Goal: Task Accomplishment & Management: Manage account settings

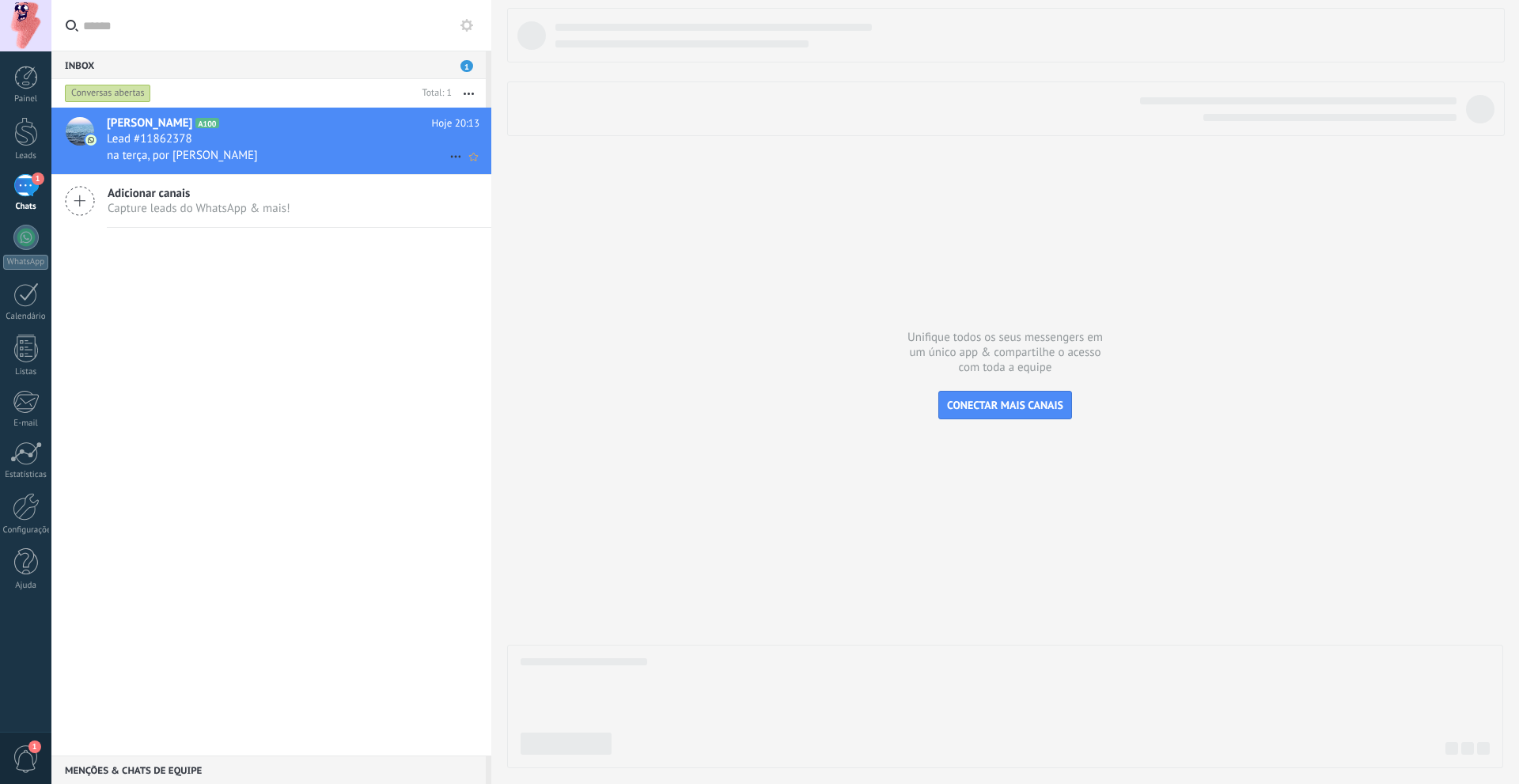
click at [450, 152] on icon at bounding box center [456, 156] width 19 height 19
click at [14, 193] on div "1" at bounding box center [26, 185] width 25 height 23
click at [18, 141] on div at bounding box center [26, 132] width 24 height 29
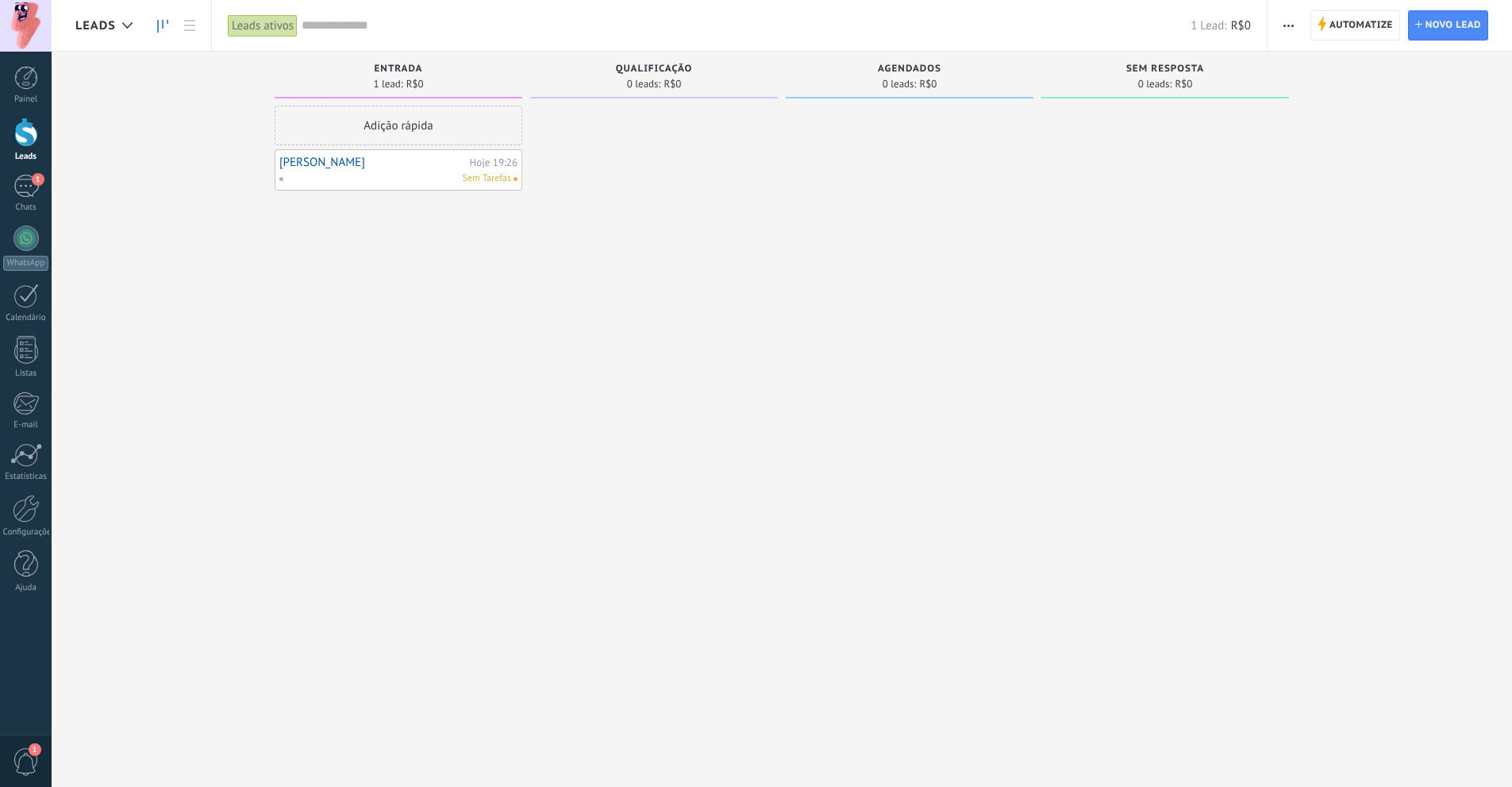
click at [442, 179] on div "Sem Tarefas" at bounding box center [394, 178] width 232 height 14
click at [470, 162] on div "Hoje 19:26" at bounding box center [494, 163] width 48 height 10
click at [416, 164] on link "[PERSON_NAME]" at bounding box center [372, 163] width 186 height 14
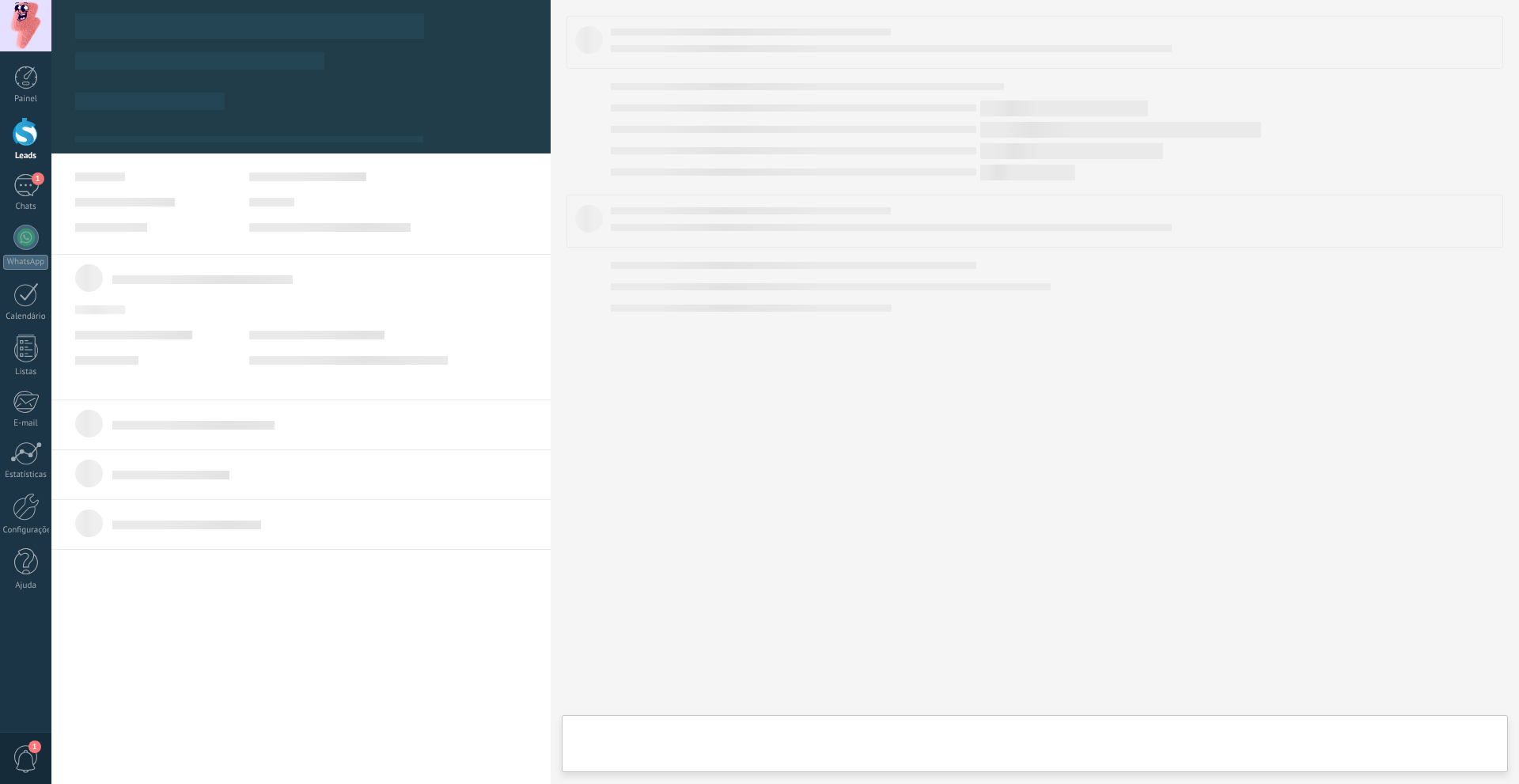
type textarea "**********"
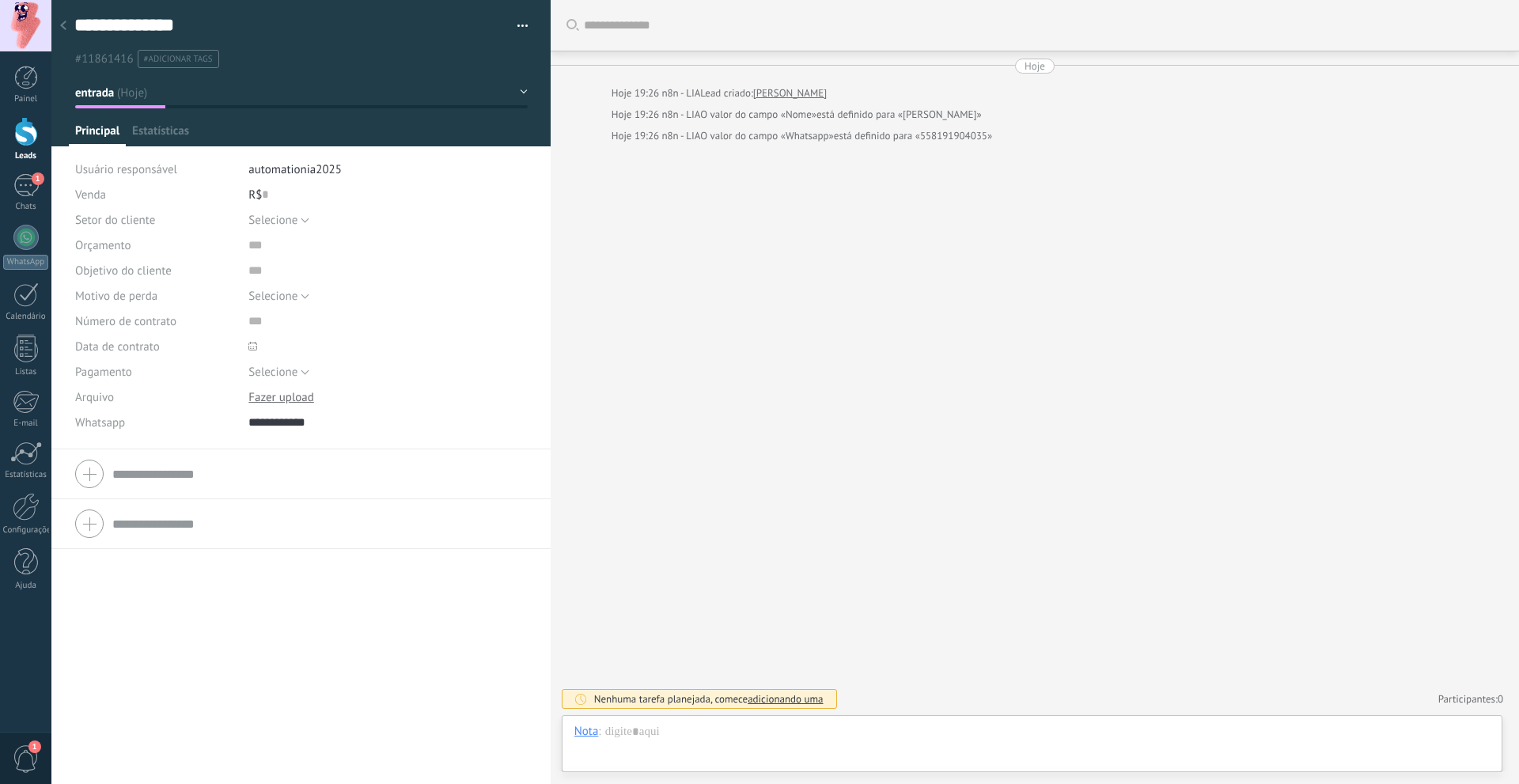
scroll to position [24, 0]
click at [522, 20] on button "button" at bounding box center [517, 26] width 23 height 24
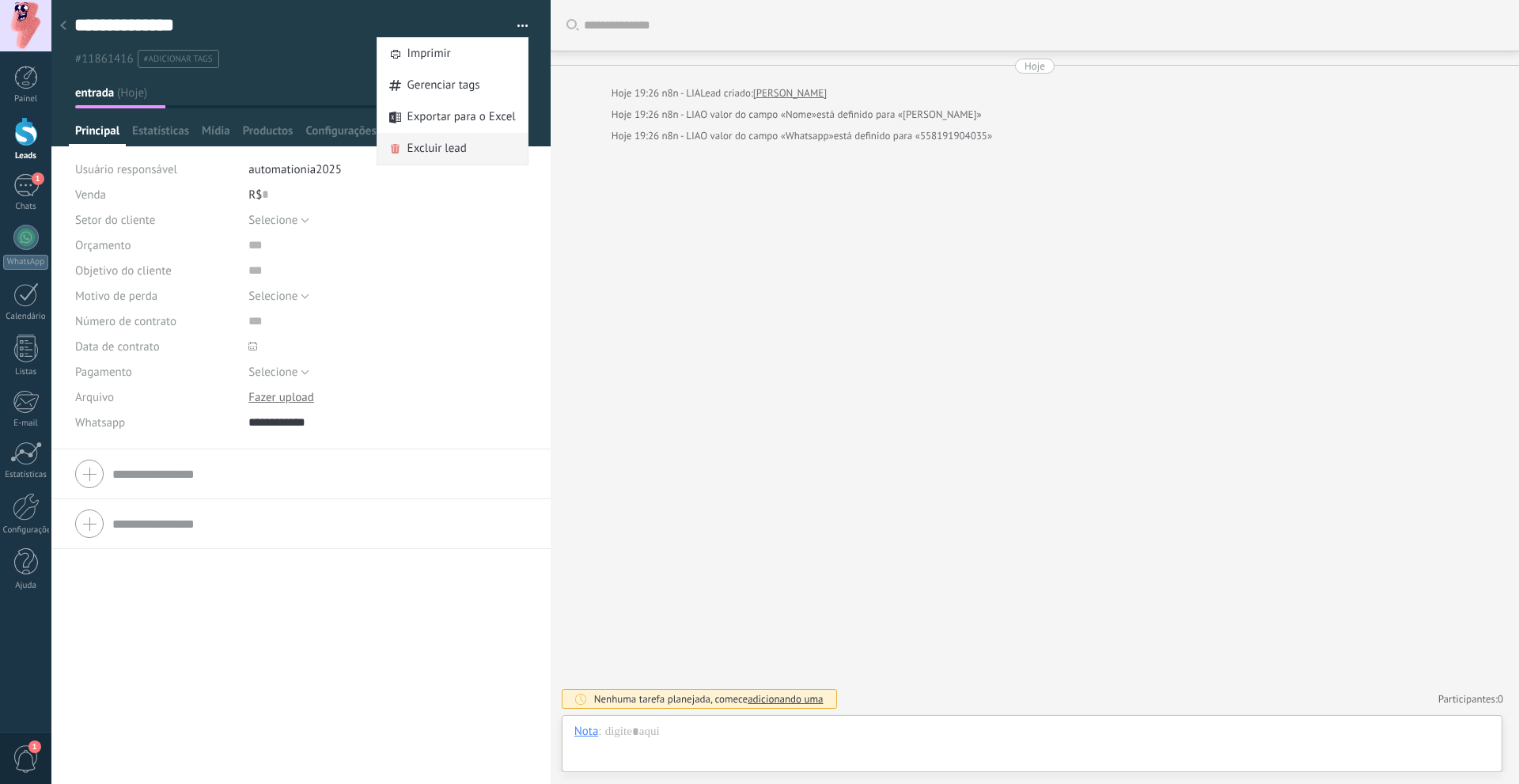
click at [468, 153] on div "Excluir lead" at bounding box center [452, 148] width 150 height 31
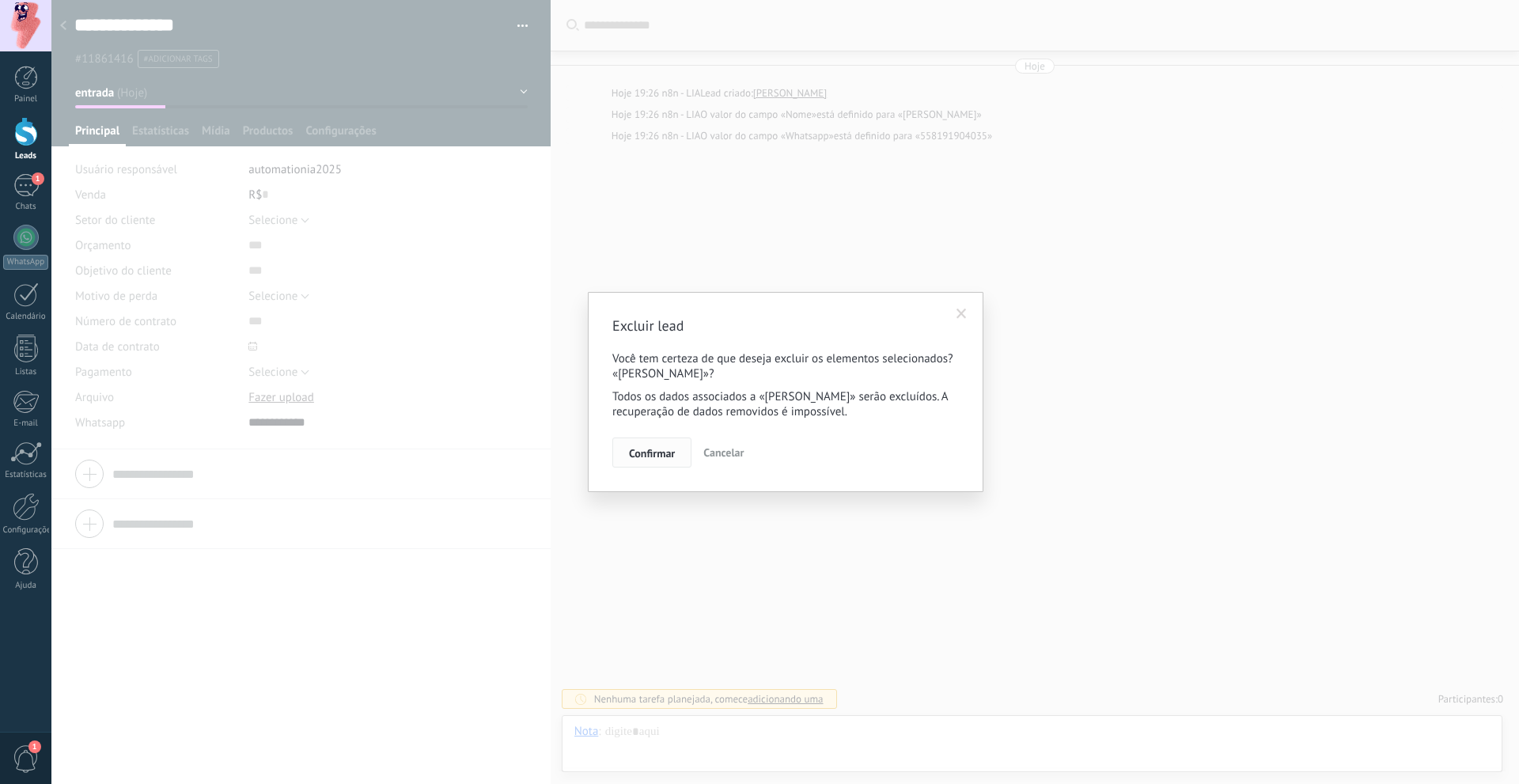
click at [647, 449] on span "Confirmar" at bounding box center [652, 453] width 46 height 11
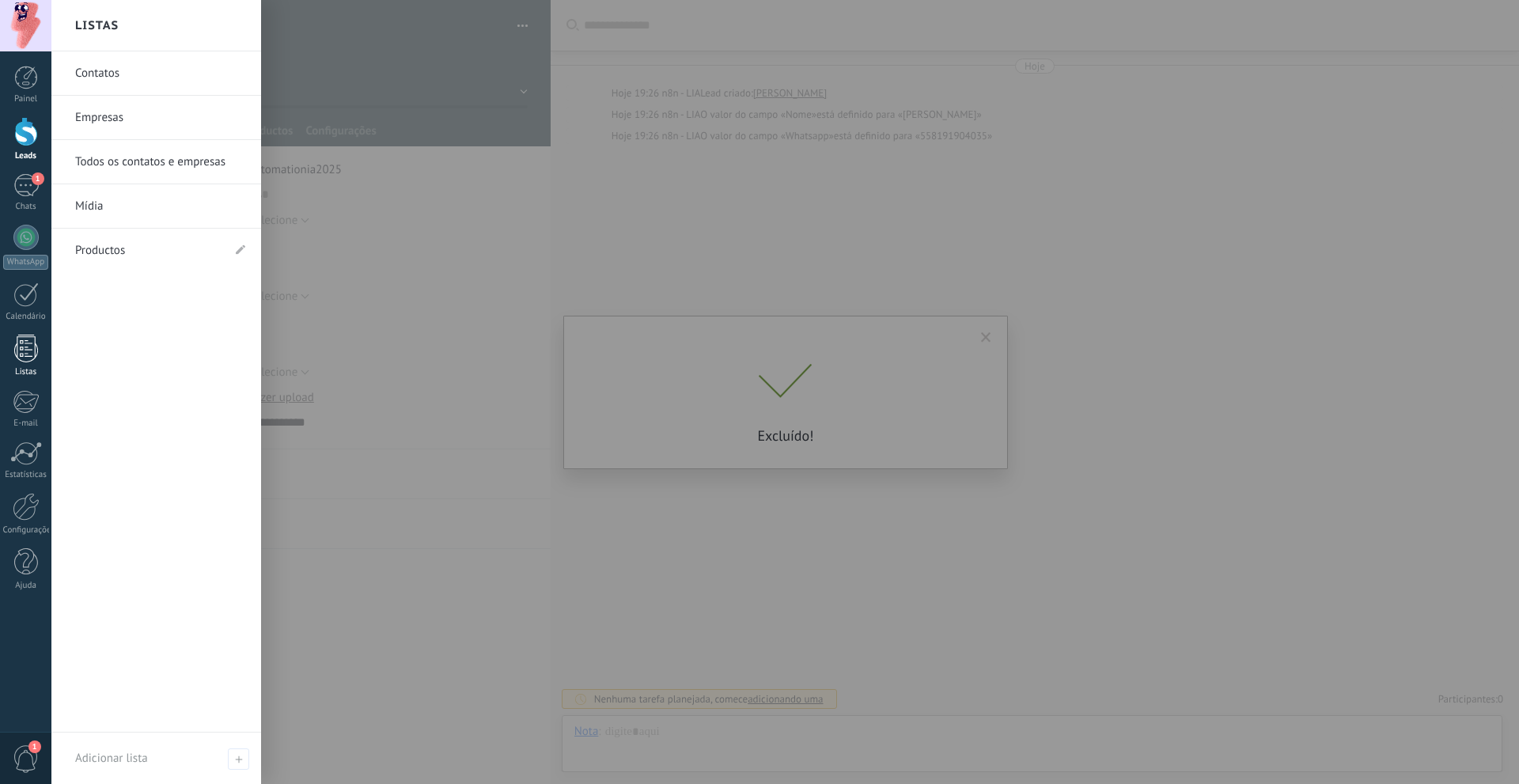
click at [23, 358] on div at bounding box center [26, 348] width 24 height 28
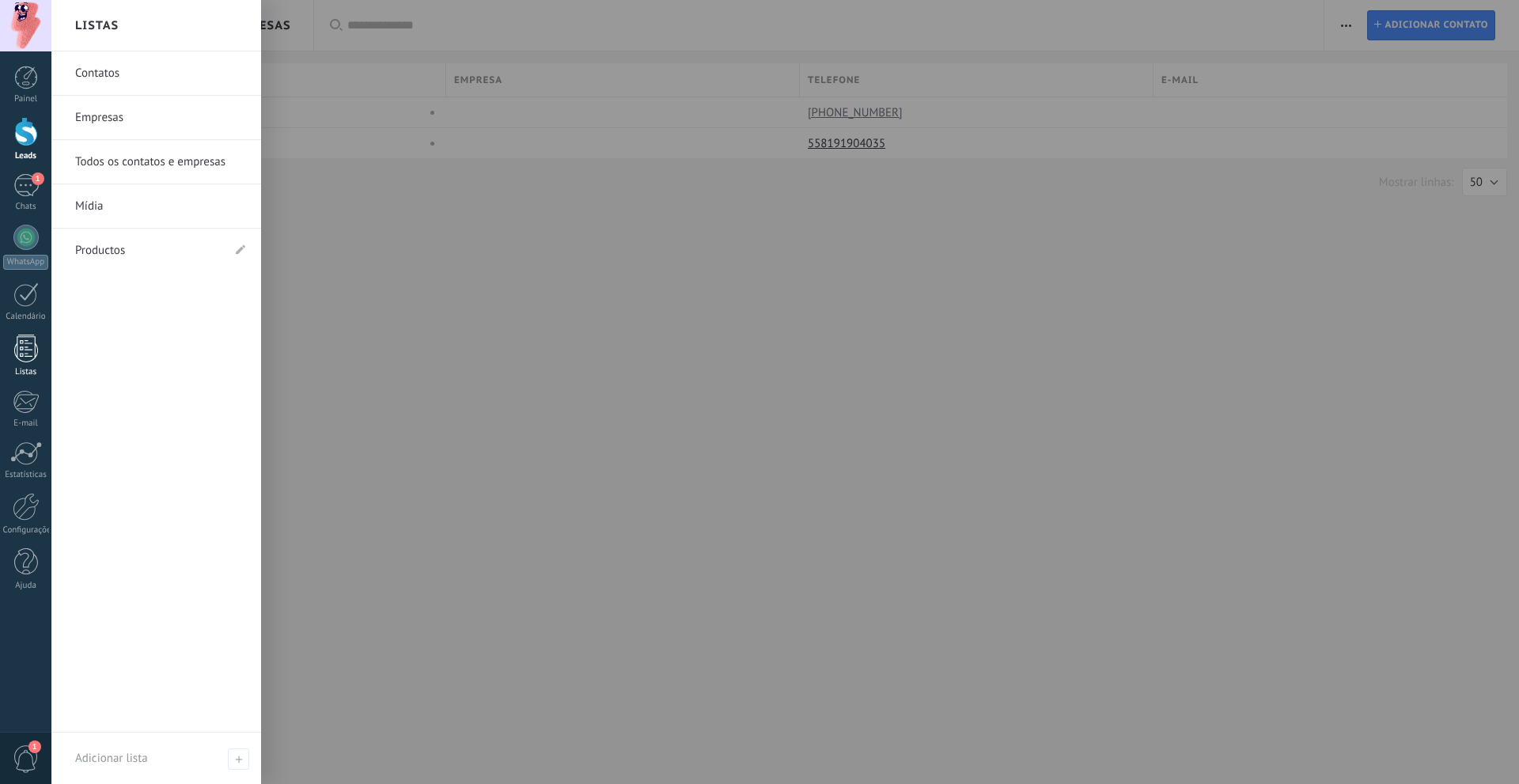
click at [39, 354] on link "Listas" at bounding box center [25, 356] width 52 height 42
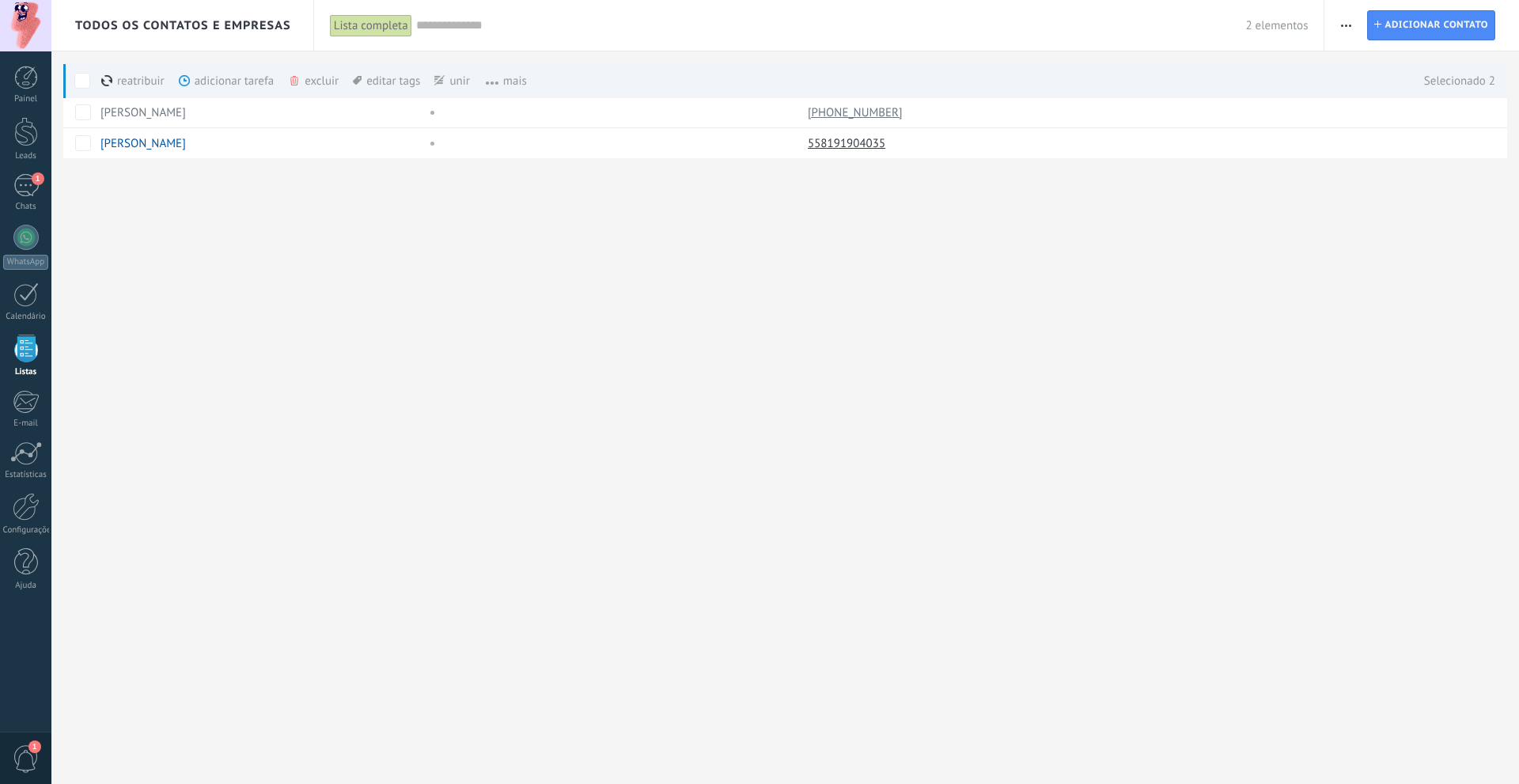
click at [314, 78] on div "excluir mais" at bounding box center [341, 81] width 108 height 35
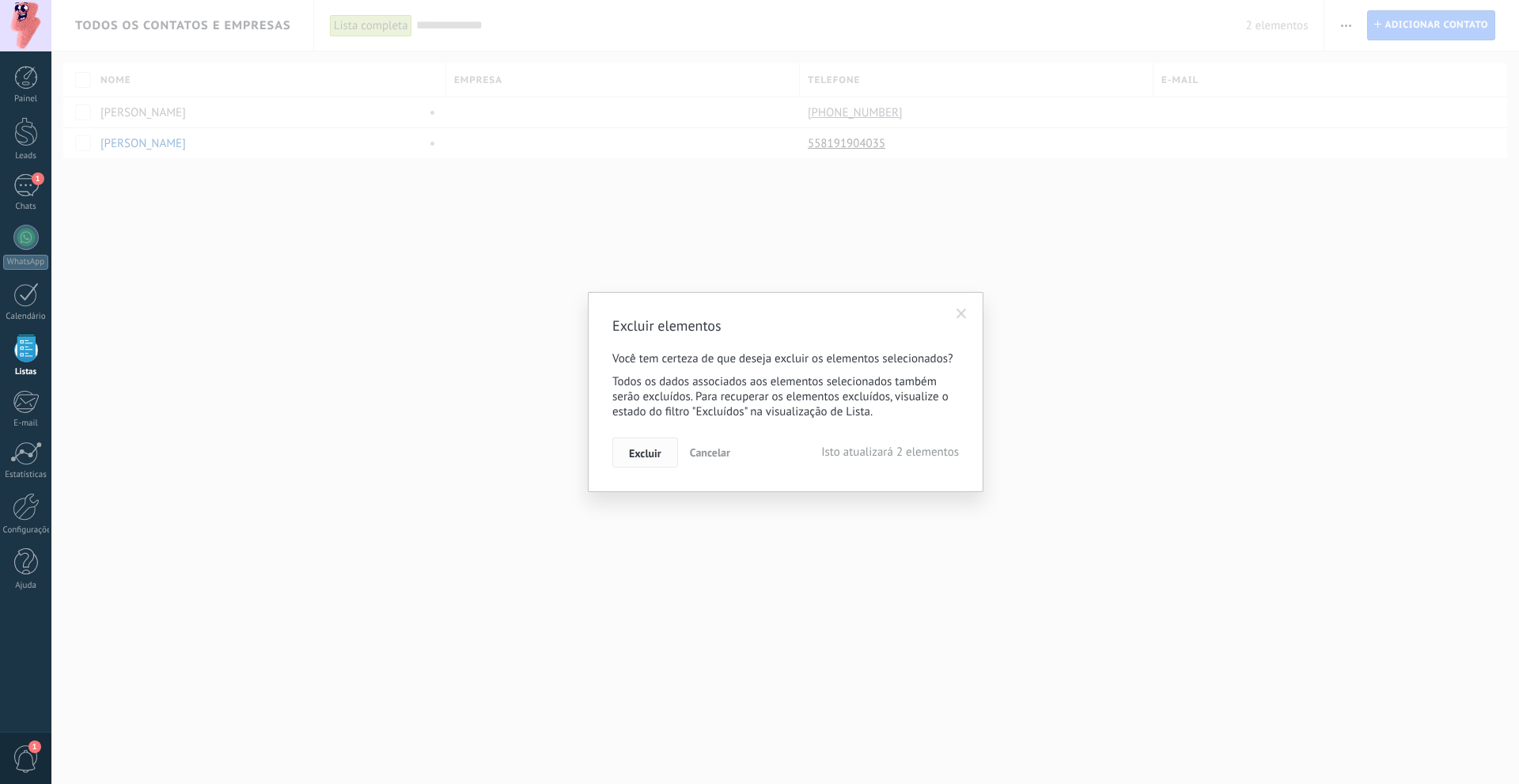
click at [645, 456] on span "Excluir" at bounding box center [645, 453] width 32 height 11
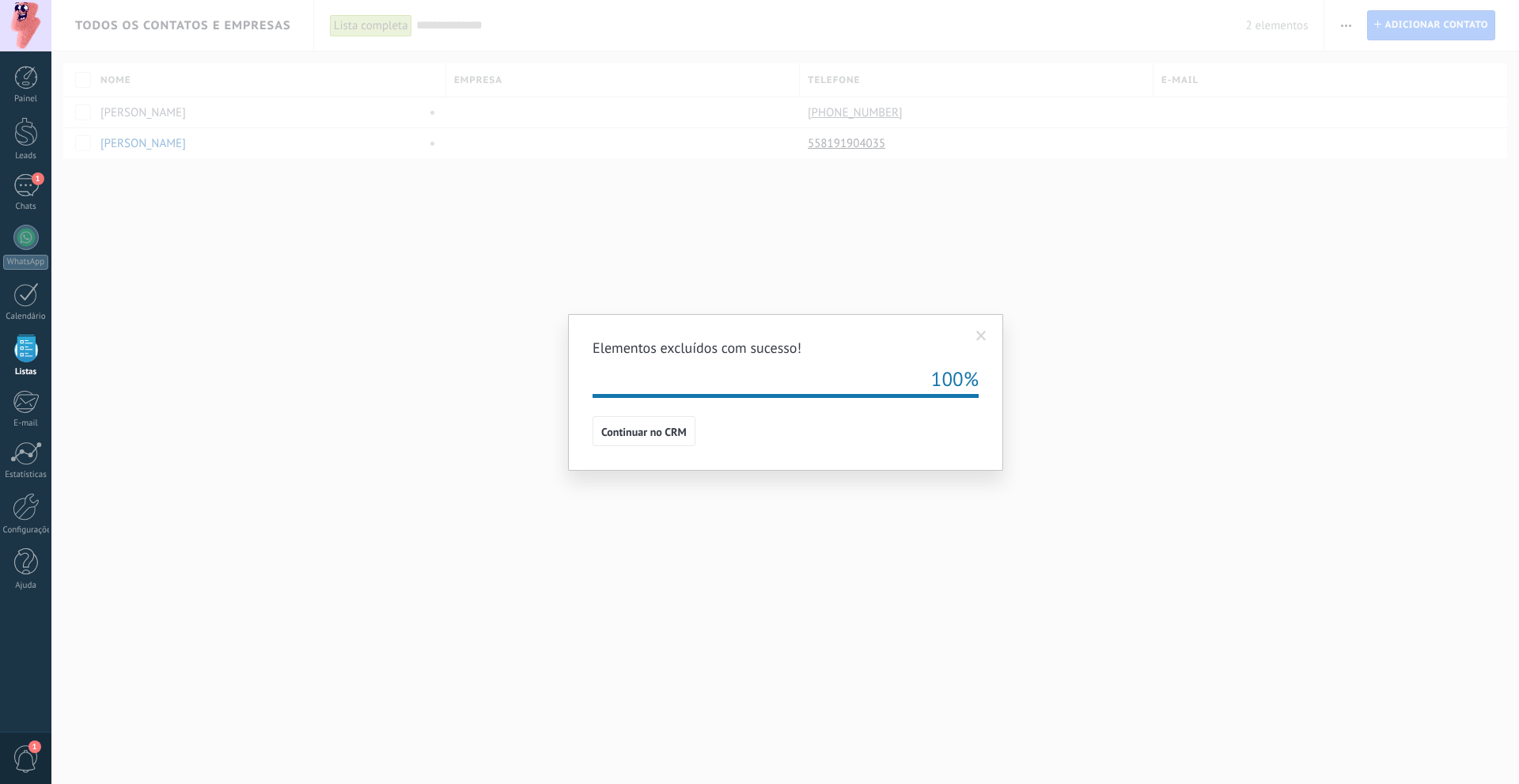
click at [647, 436] on span "Continuar no CRM" at bounding box center [643, 431] width 86 height 11
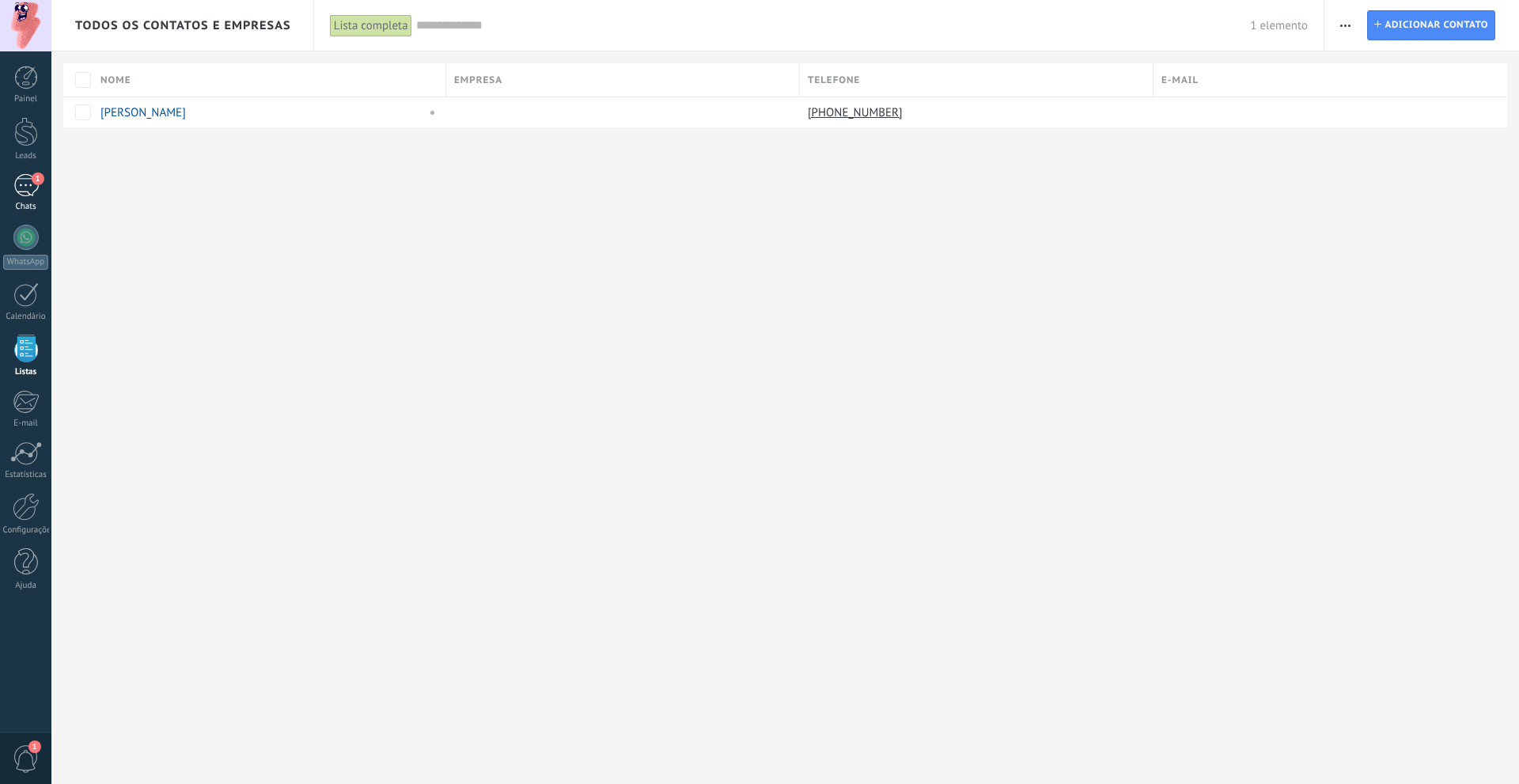
click at [23, 197] on link "1 Chats" at bounding box center [25, 193] width 52 height 38
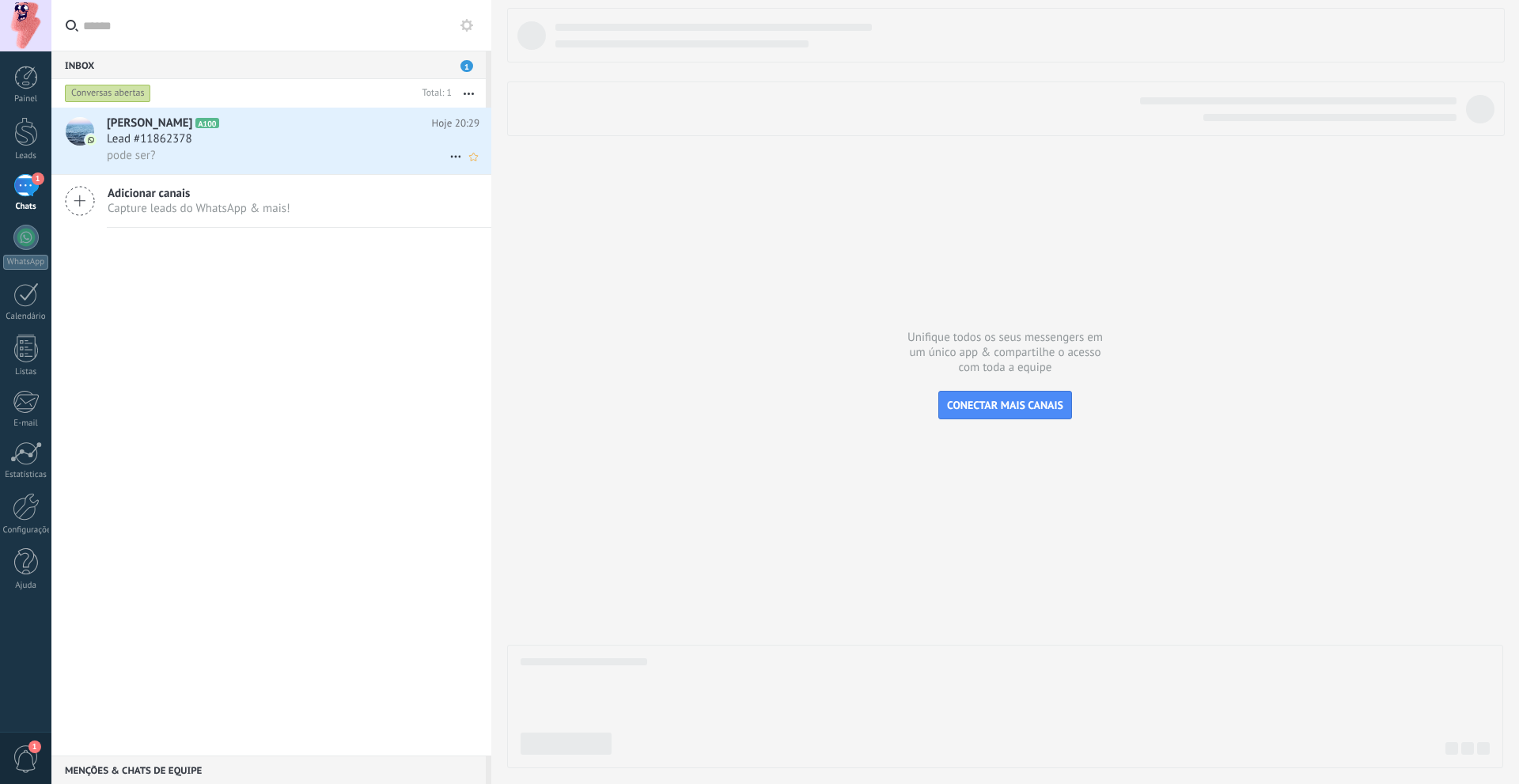
click at [206, 154] on div "pode ser?" at bounding box center [293, 155] width 373 height 17
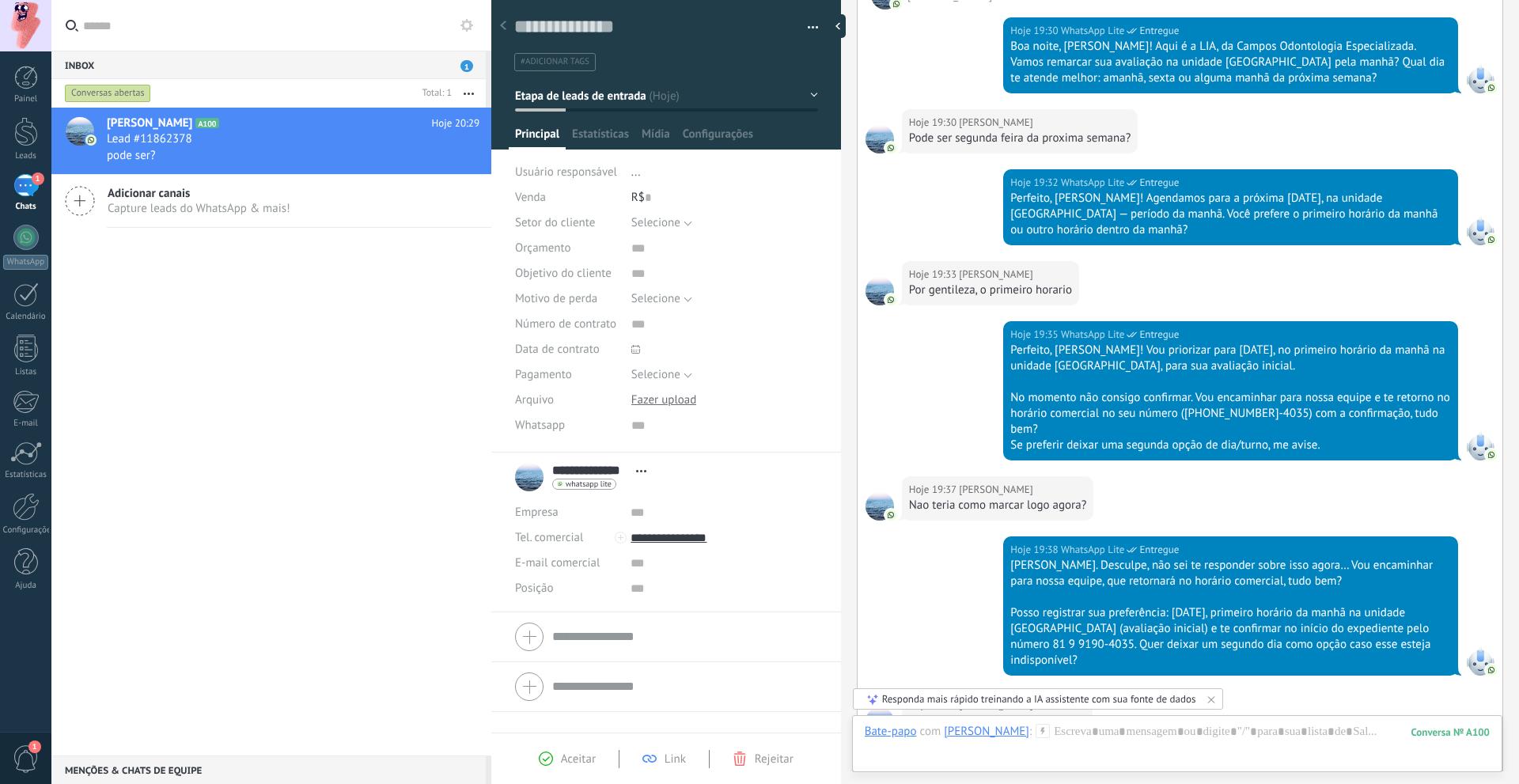
scroll to position [812, 0]
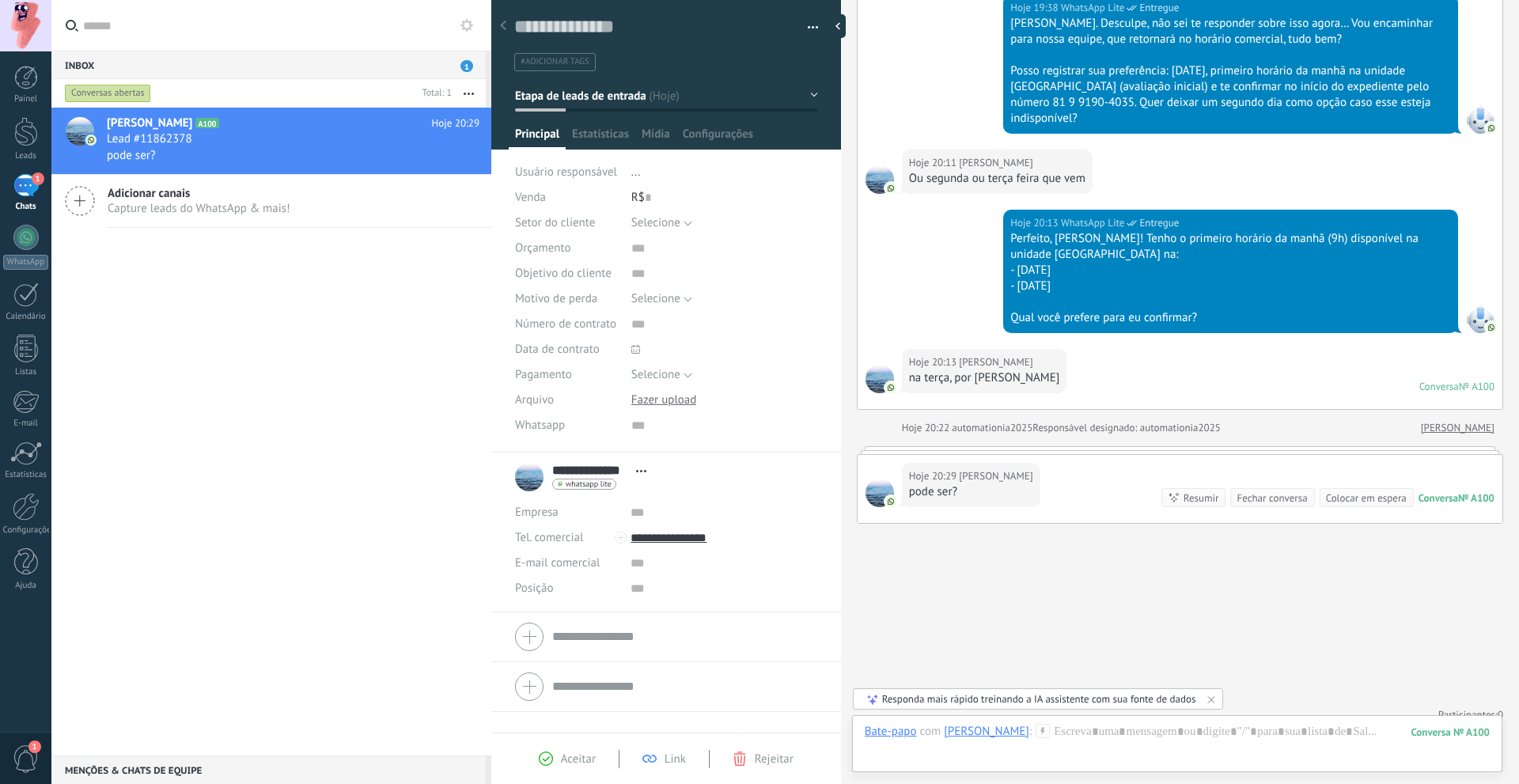
click at [631, 64] on ul "#adicionar tags" at bounding box center [663, 62] width 301 height 21
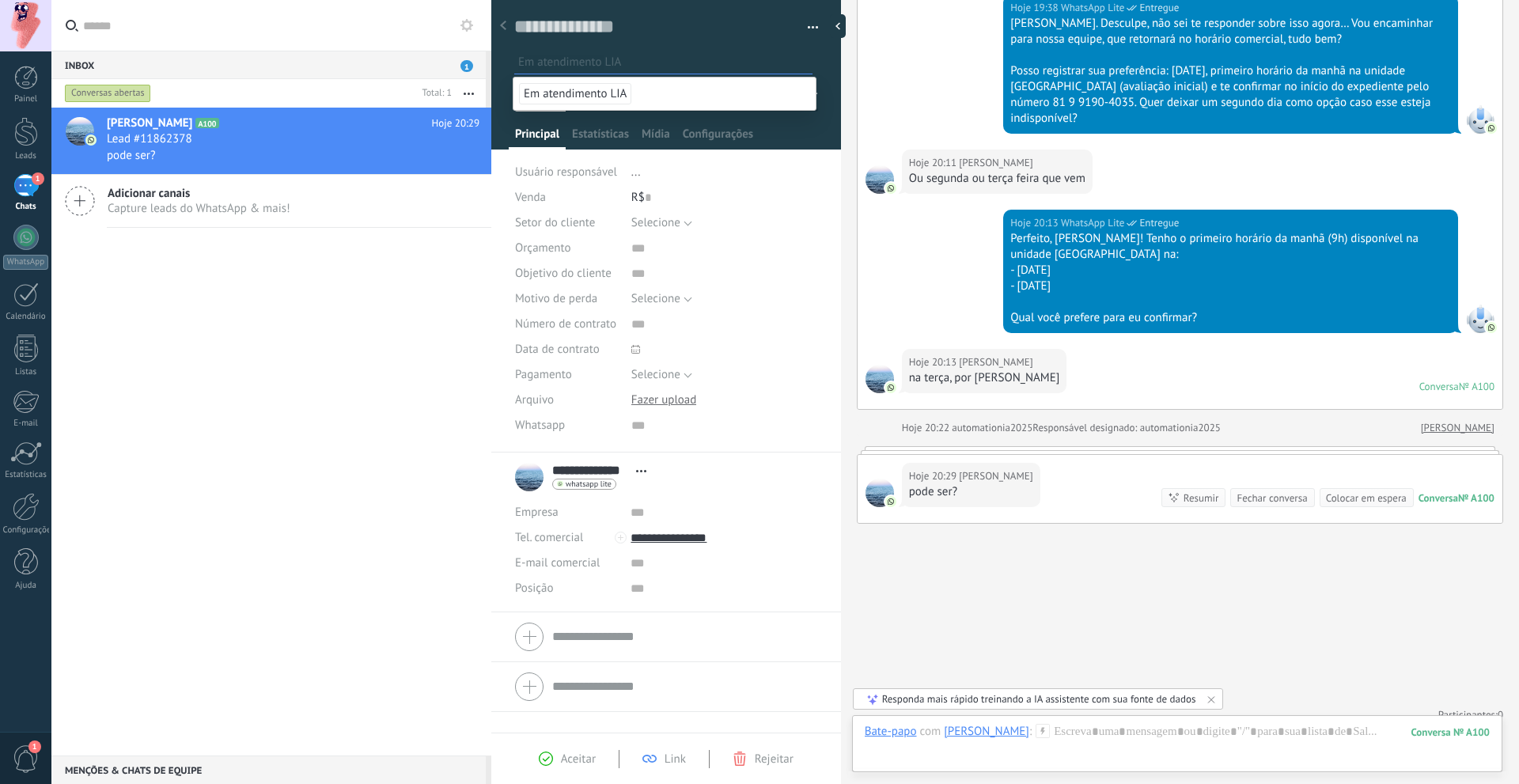
click at [595, 89] on span "Em atendimento LIA" at bounding box center [575, 93] width 112 height 21
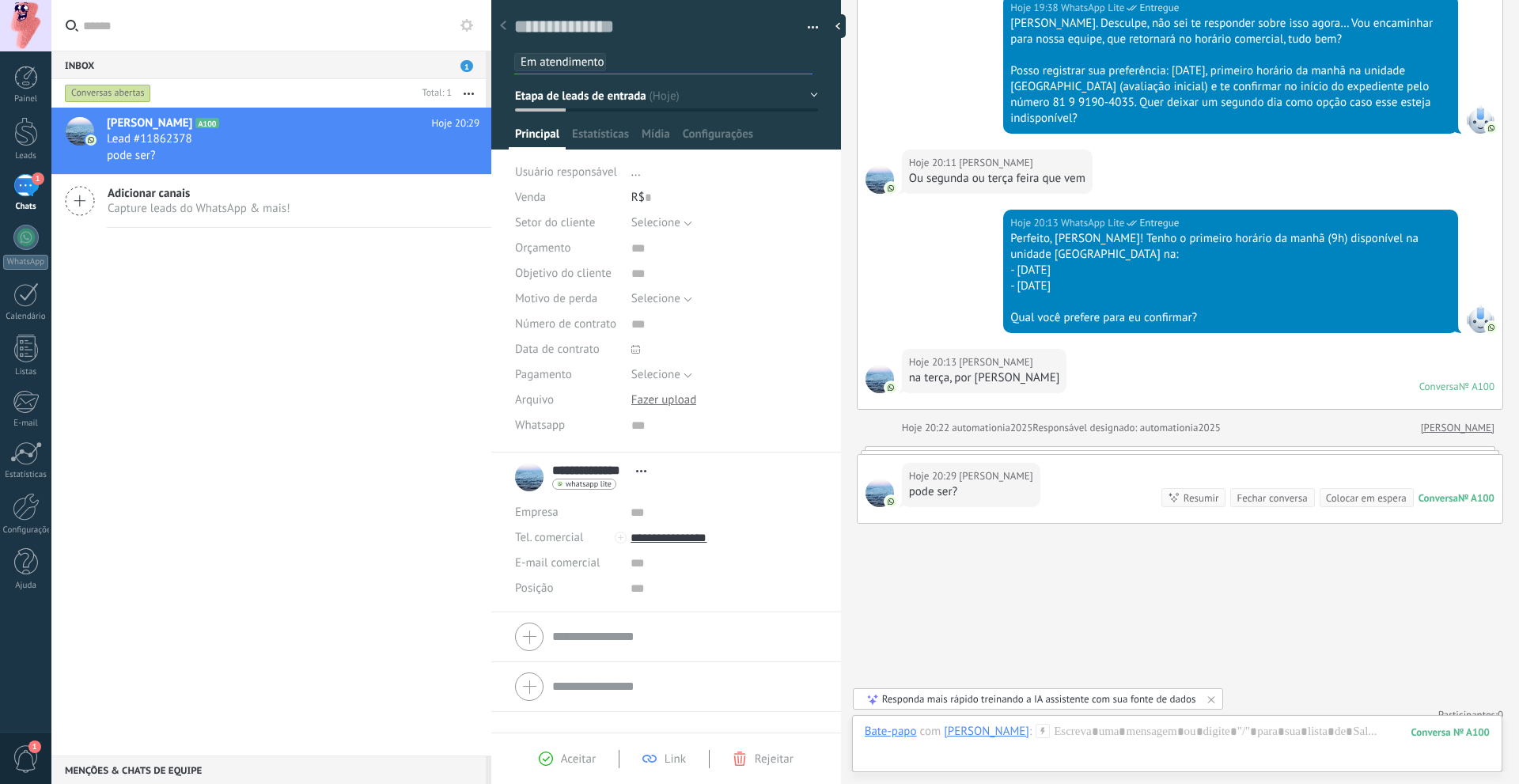
click at [450, 153] on icon at bounding box center [456, 156] width 19 height 19
click at [802, 31] on div at bounding box center [760, 392] width 1519 height 784
click at [804, 27] on button "button" at bounding box center [807, 28] width 23 height 24
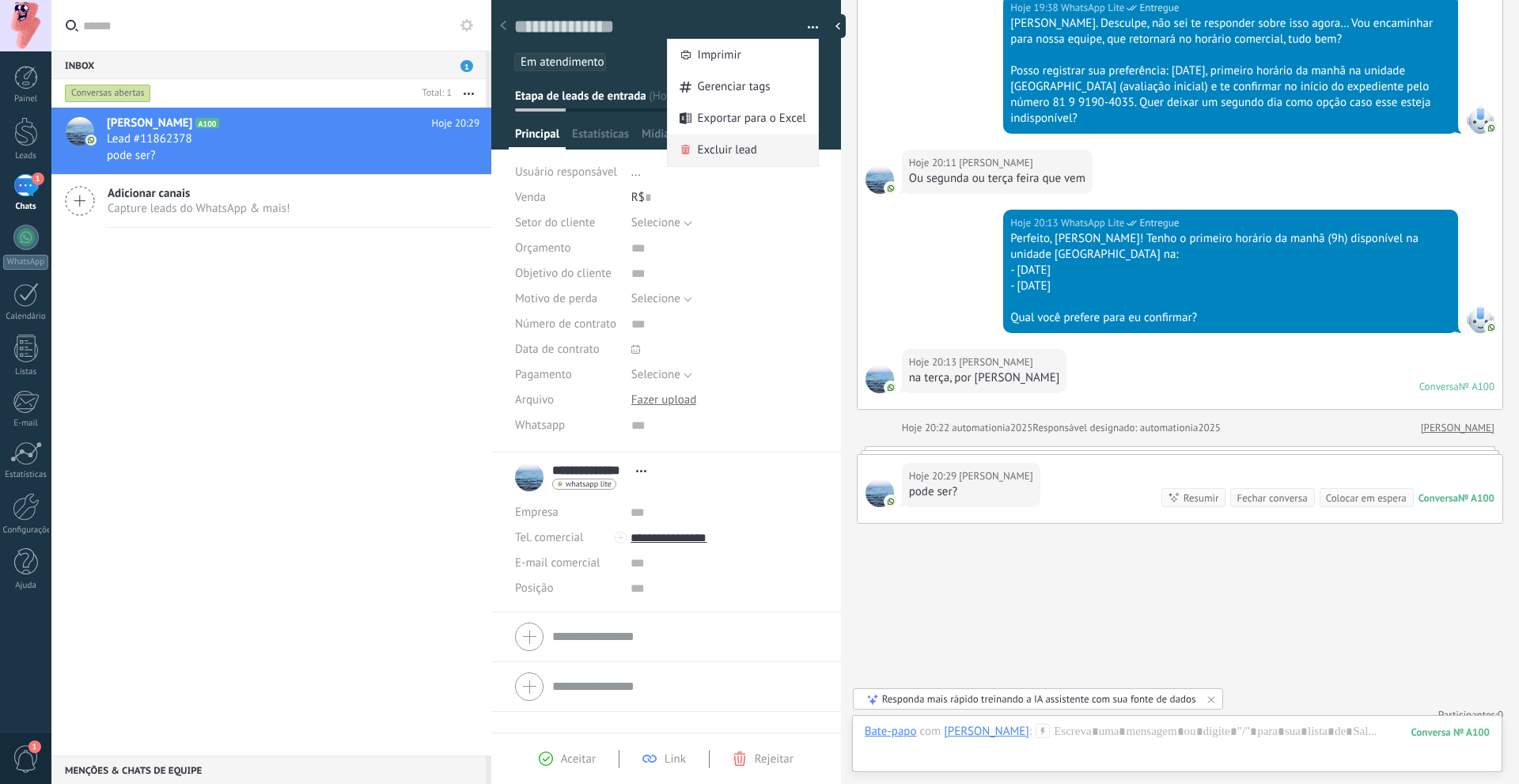
click at [726, 150] on span "Excluir lead" at bounding box center [727, 149] width 59 height 31
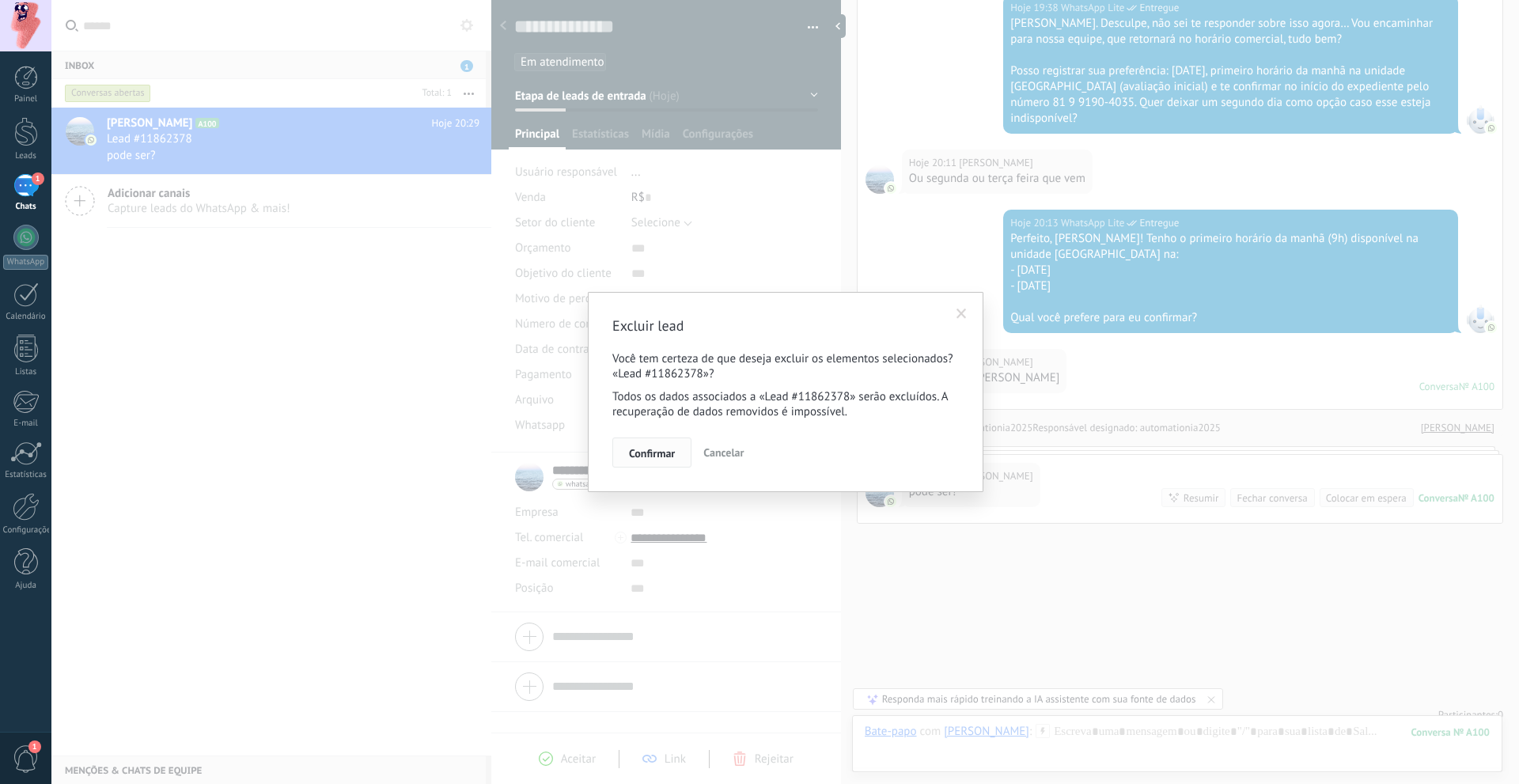
click at [670, 456] on span "Confirmar" at bounding box center [652, 453] width 46 height 11
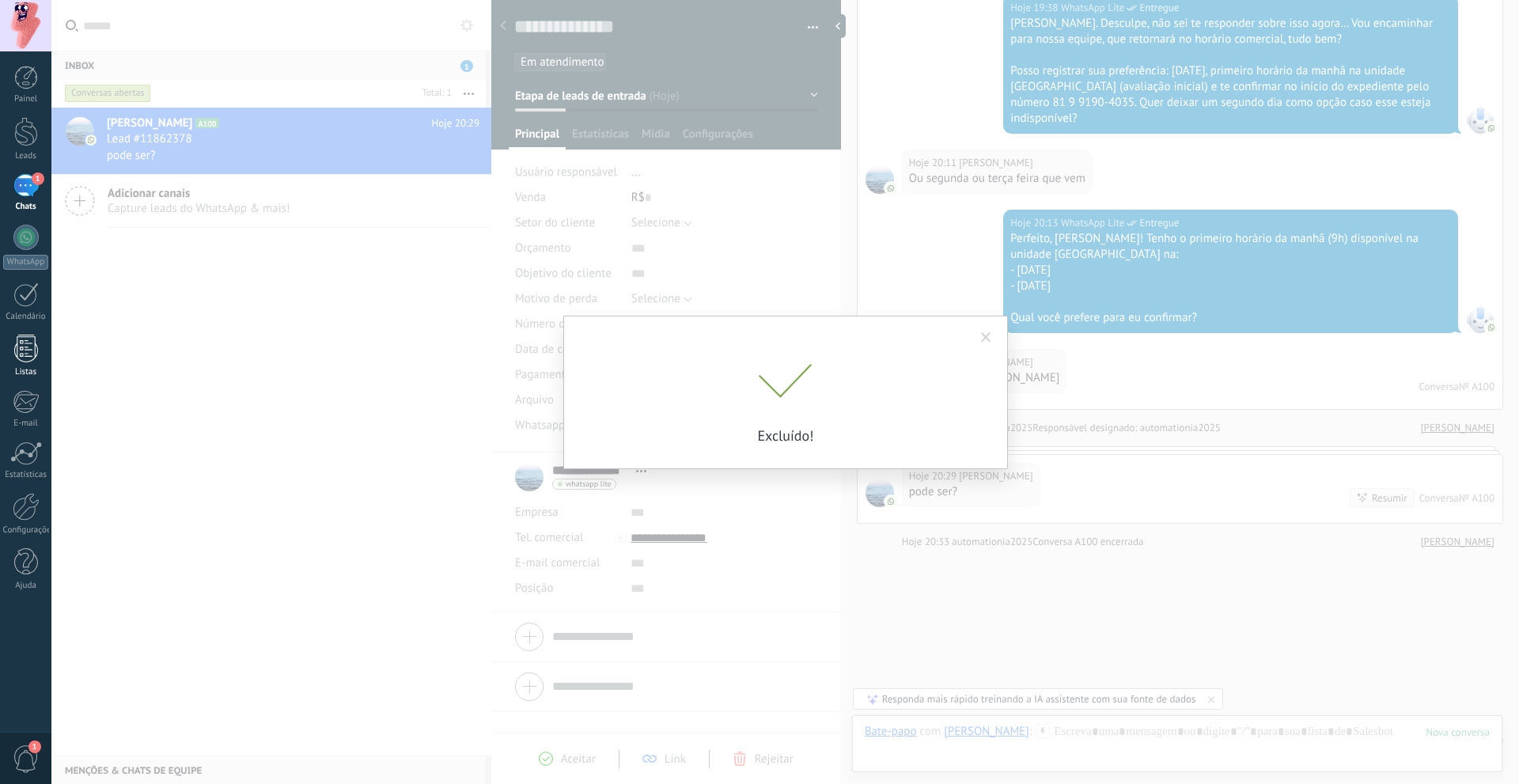
scroll to position [838, 0]
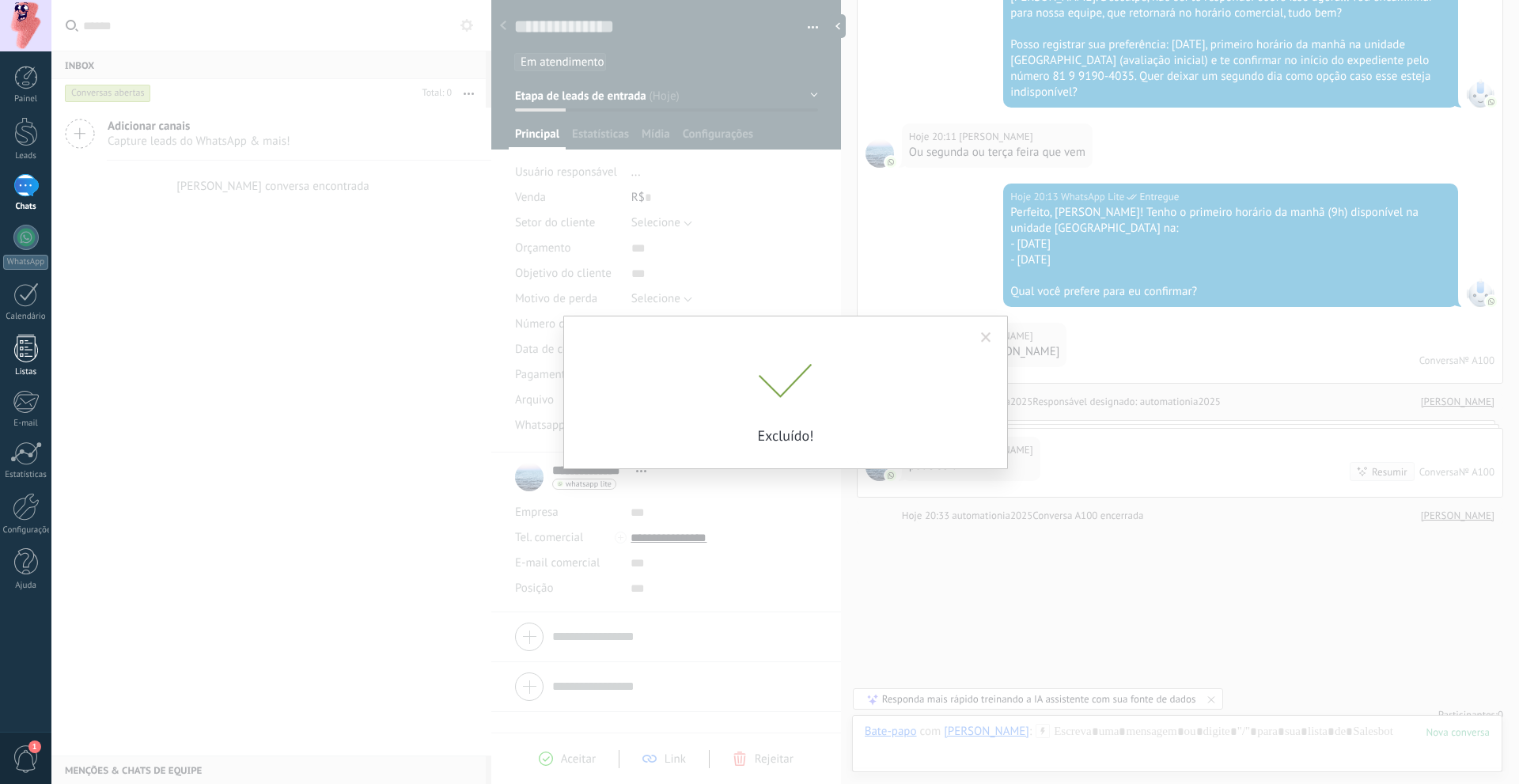
click at [22, 354] on div at bounding box center [26, 348] width 24 height 28
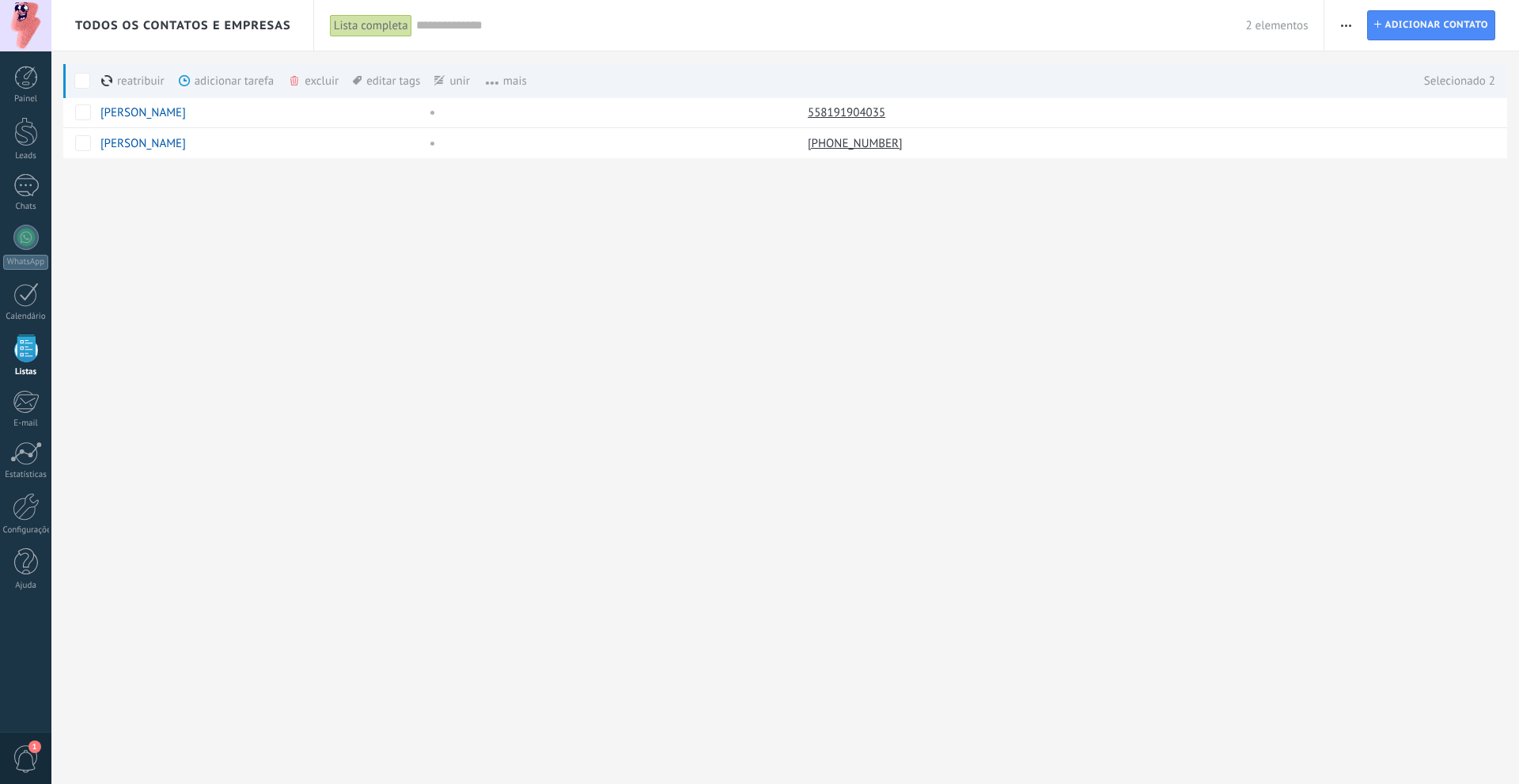
click at [301, 81] on div "excluir mais" at bounding box center [341, 81] width 108 height 35
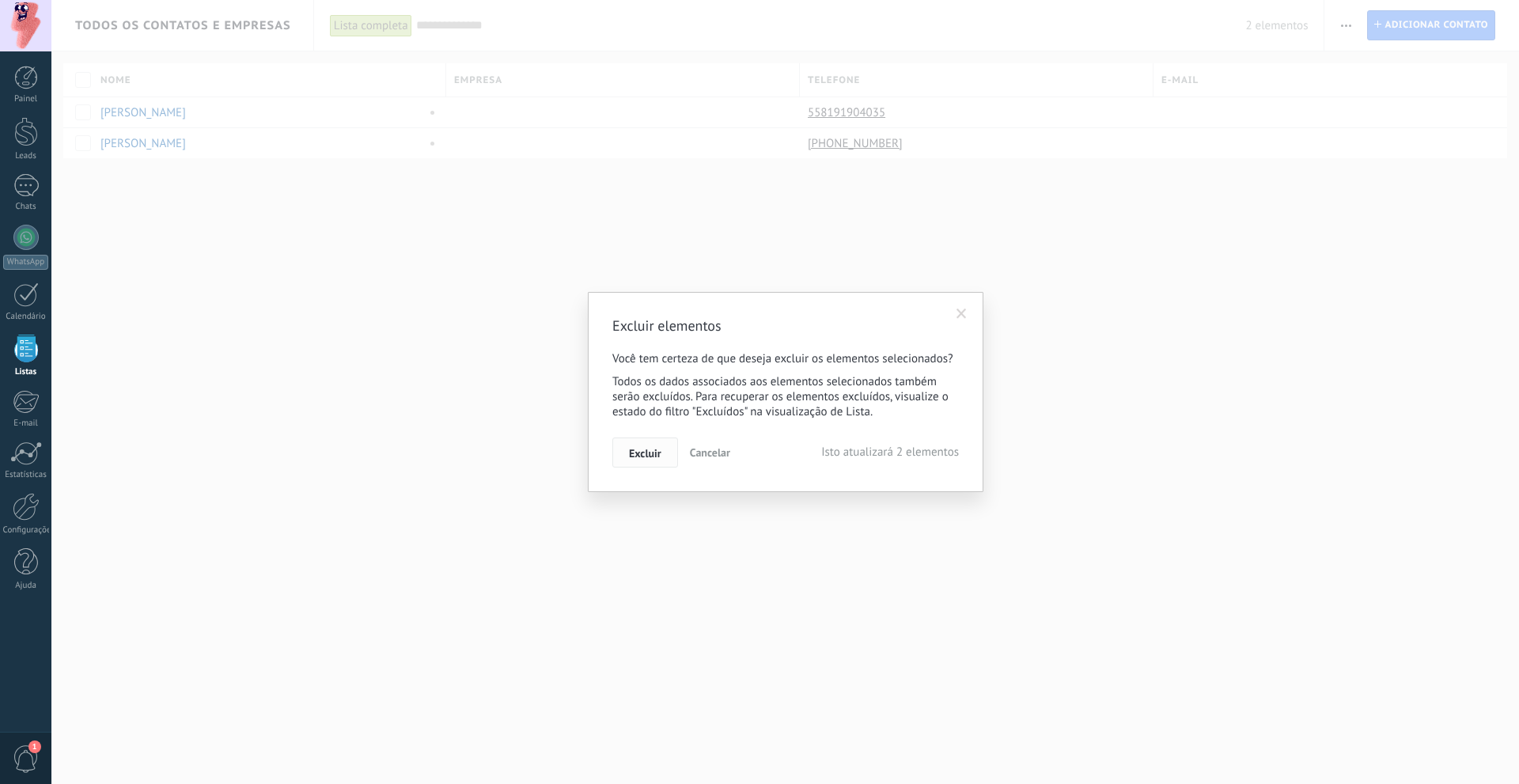
click at [640, 449] on span "Excluir" at bounding box center [645, 453] width 32 height 11
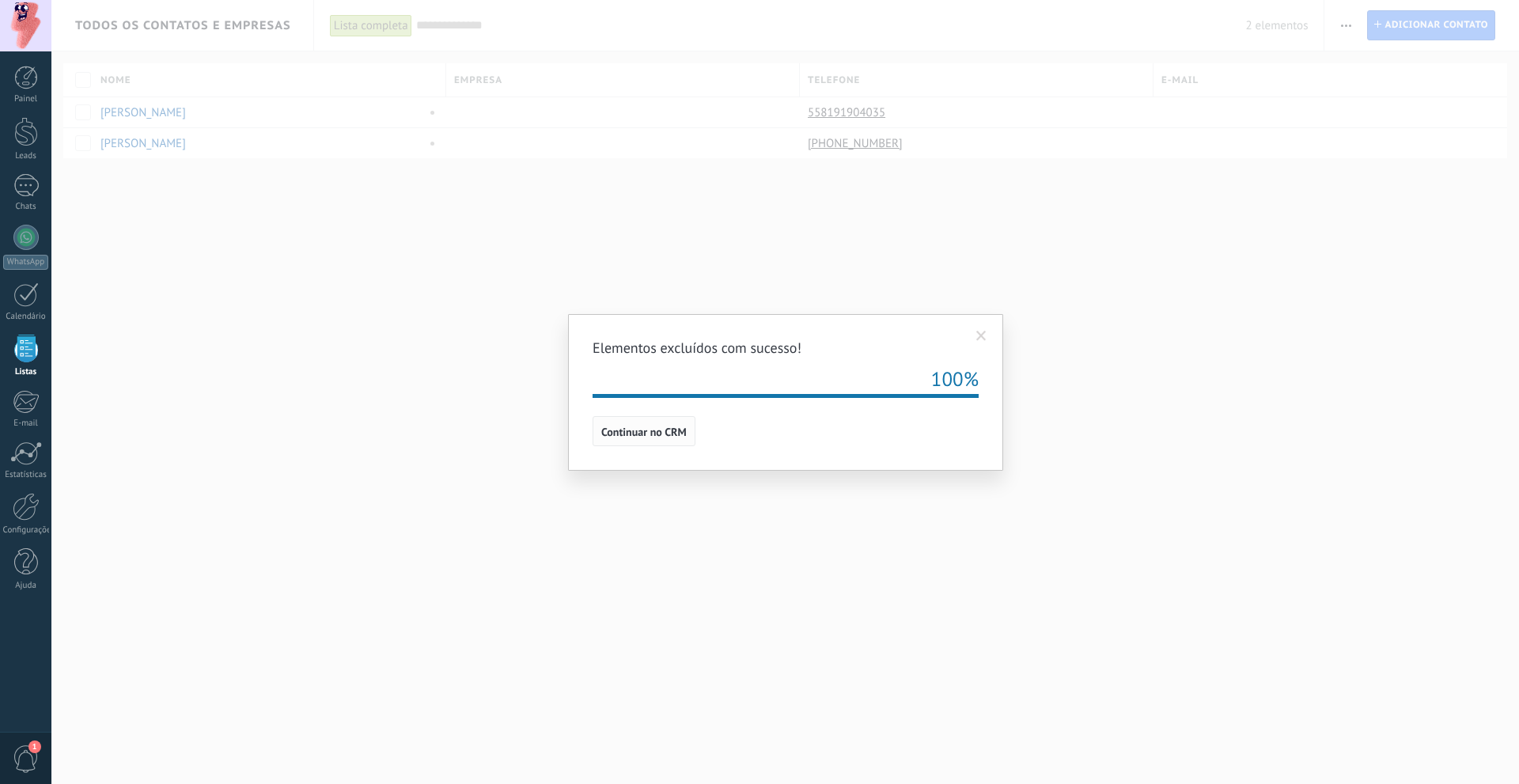
click at [650, 426] on span "Continuar no CRM" at bounding box center [643, 431] width 86 height 11
